Goal: Task Accomplishment & Management: Use online tool/utility

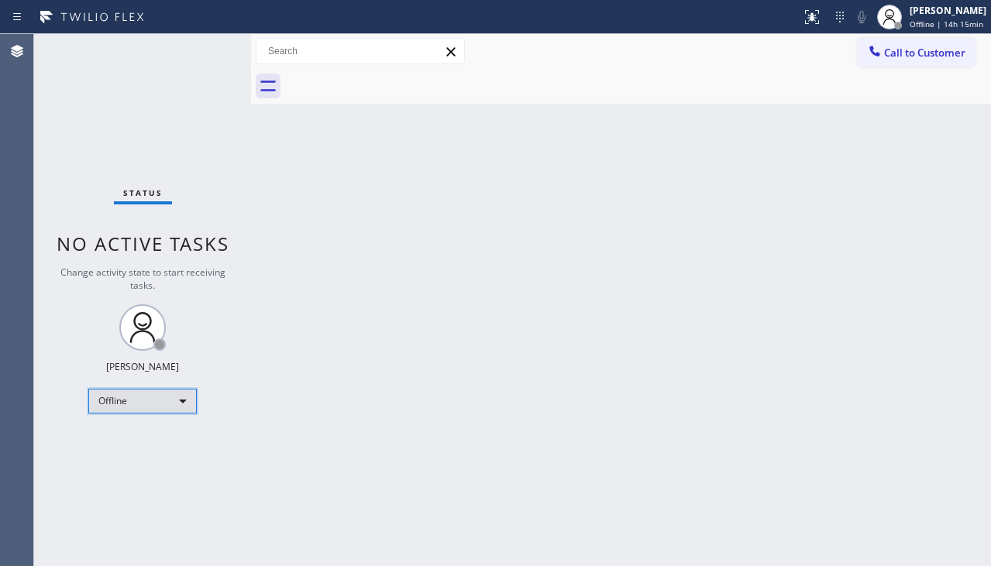
click at [158, 401] on div "Offline" at bounding box center [142, 401] width 108 height 25
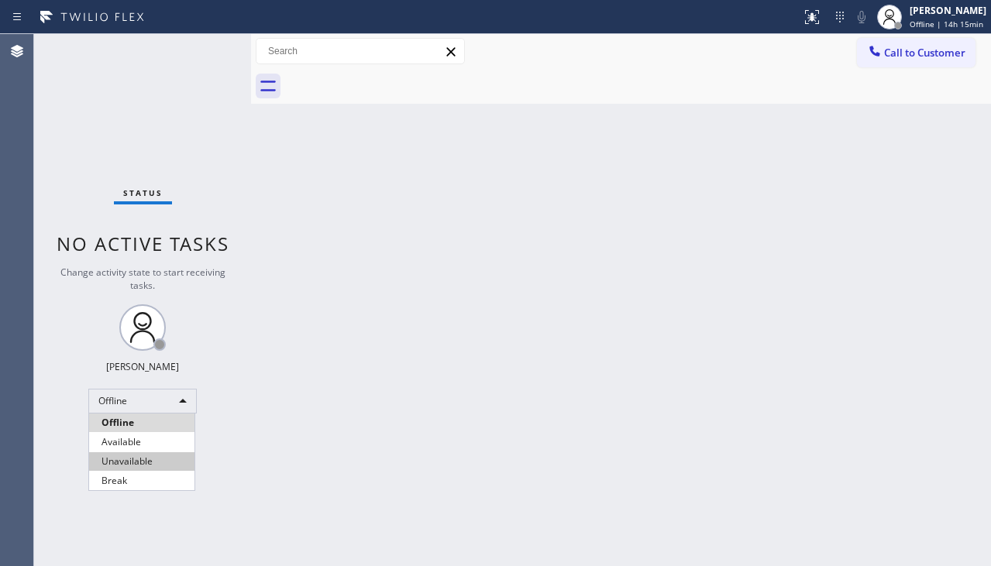
click at [149, 456] on li "Unavailable" at bounding box center [141, 461] width 105 height 19
